Goal: Information Seeking & Learning: Find specific fact

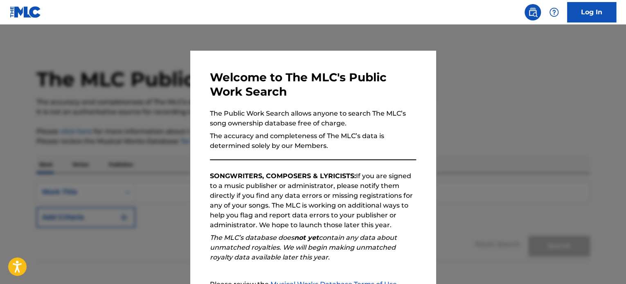
scroll to position [90, 0]
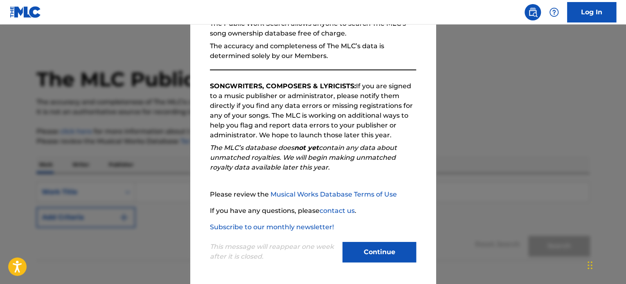
click at [389, 259] on button "Continue" at bounding box center [379, 252] width 74 height 20
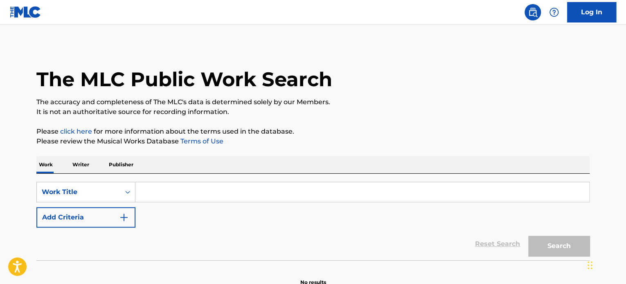
click at [110, 223] on button "Add Criteria" at bounding box center [85, 217] width 99 height 20
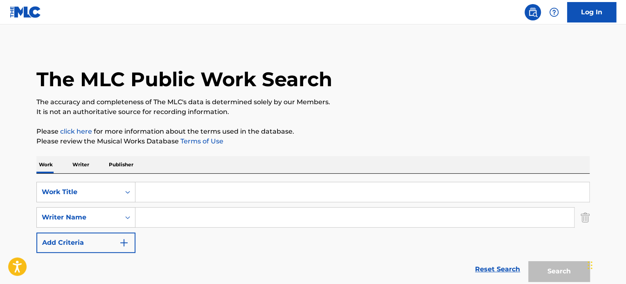
drag, startPoint x: 171, startPoint y: 202, endPoint x: 173, endPoint y: 198, distance: 5.0
click at [172, 200] on input "Search Form" at bounding box center [362, 192] width 454 height 20
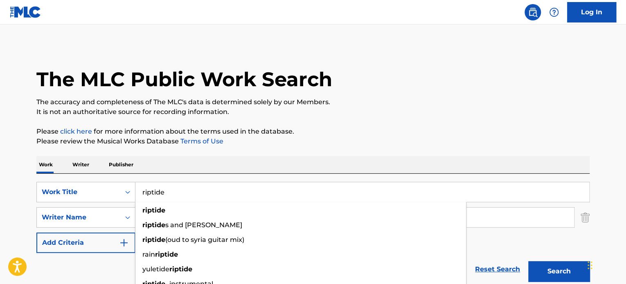
type input "riptide"
click at [186, 175] on div "SearchWithCriteriacfcb2421-4a14-4c7a-a55c-f3f62d4fcf53 Work Title riptide ripti…" at bounding box center [312, 230] width 553 height 112
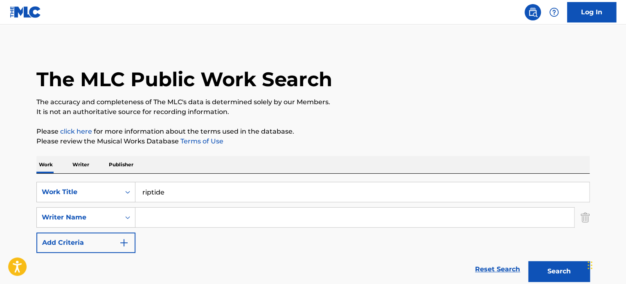
click at [169, 217] on input "Search Form" at bounding box center [354, 218] width 438 height 20
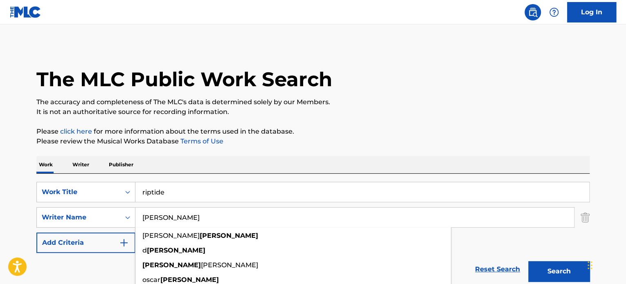
click at [528, 261] on button "Search" at bounding box center [558, 271] width 61 height 20
click at [455, 125] on div "The MLC Public Work Search The accuracy and completeness of The MLC's data is d…" at bounding box center [313, 178] width 573 height 267
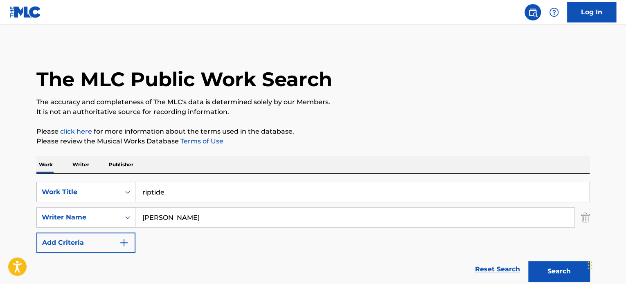
click at [550, 273] on button "Search" at bounding box center [558, 271] width 61 height 20
drag, startPoint x: 126, startPoint y: 126, endPoint x: 127, endPoint y: 136, distance: 9.8
click at [126, 129] on div "The MLC Public Work Search The accuracy and completeness of The MLC's data is d…" at bounding box center [313, 178] width 573 height 267
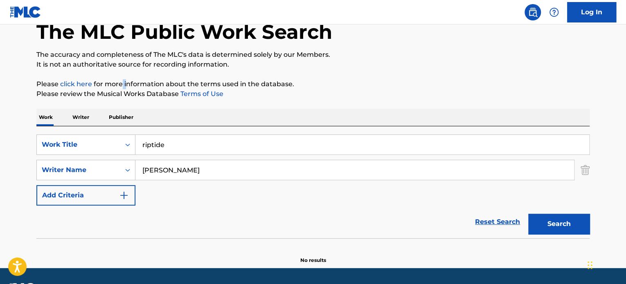
scroll to position [70, 0]
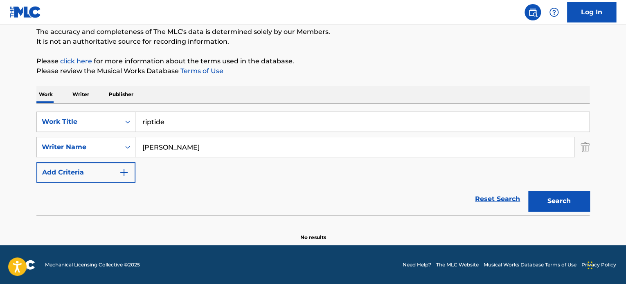
click at [247, 175] on div "SearchWithCriteriacfcb2421-4a14-4c7a-a55c-f3f62d4fcf53 Work Title riptide Searc…" at bounding box center [312, 147] width 553 height 71
drag, startPoint x: 166, startPoint y: 147, endPoint x: 8, endPoint y: 102, distance: 164.5
click at [20, 104] on main "The MLC Public Work Search The accuracy and completeness of The MLC's data is d…" at bounding box center [313, 99] width 626 height 291
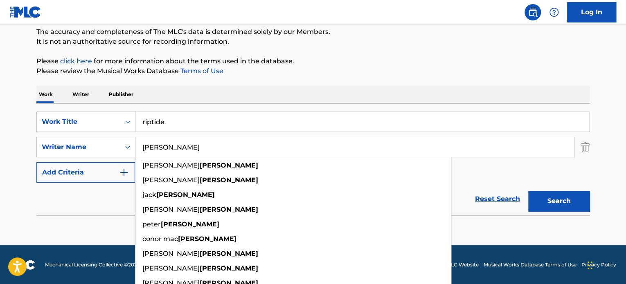
type input "[PERSON_NAME]"
click at [81, 228] on section "No results" at bounding box center [312, 230] width 553 height 21
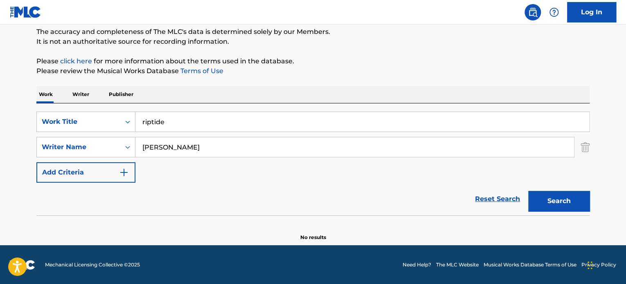
click at [548, 207] on button "Search" at bounding box center [558, 201] width 61 height 20
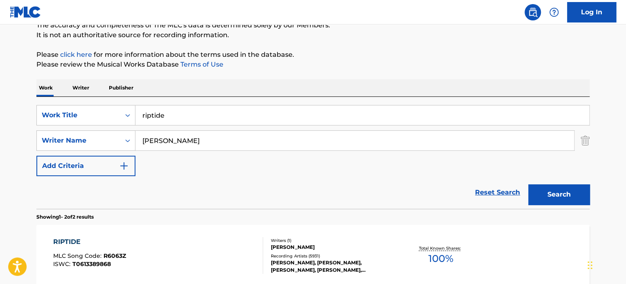
scroll to position [193, 0]
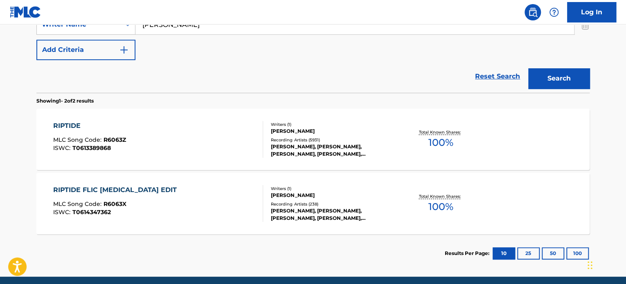
click at [391, 137] on div "Recording Artists ( 5931 )" at bounding box center [333, 140] width 124 height 6
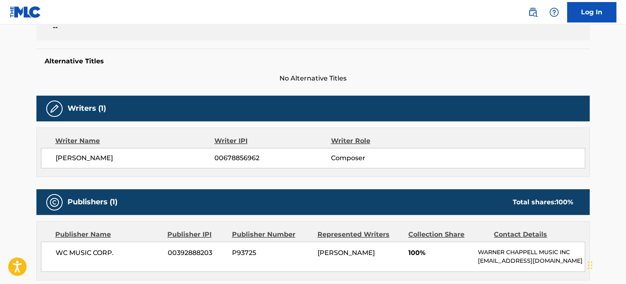
scroll to position [123, 0]
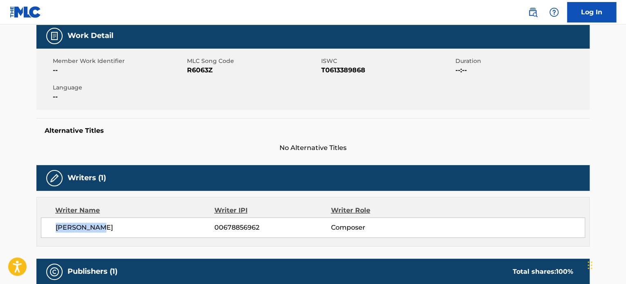
drag, startPoint x: 104, startPoint y: 229, endPoint x: 52, endPoint y: 234, distance: 52.5
click at [52, 234] on div "[PERSON_NAME] 00678856962 Composer" at bounding box center [313, 228] width 544 height 20
copy span "[PERSON_NAME]"
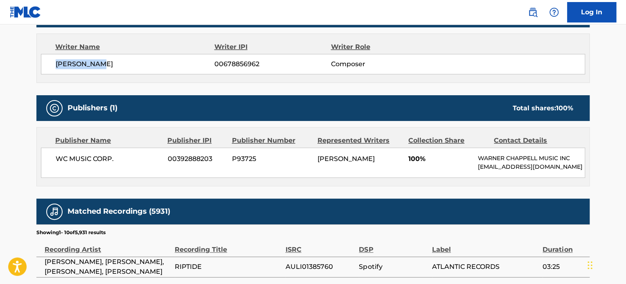
scroll to position [245, 0]
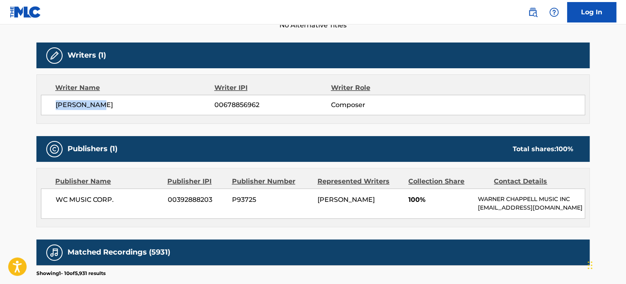
click at [94, 104] on span "[PERSON_NAME]" at bounding box center [135, 105] width 159 height 10
click at [100, 108] on span "[PERSON_NAME]" at bounding box center [135, 105] width 159 height 10
drag, startPoint x: 109, startPoint y: 108, endPoint x: 55, endPoint y: 107, distance: 53.6
click at [56, 107] on span "[PERSON_NAME]" at bounding box center [135, 105] width 159 height 10
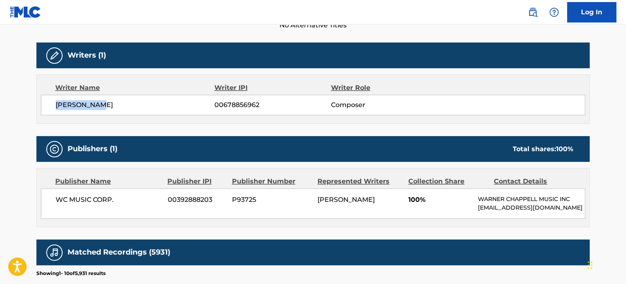
copy span "[PERSON_NAME]"
click at [240, 139] on div "Publishers (1) Total shares: 100 %" at bounding box center [312, 149] width 553 height 26
